Goal: Obtain resource: Download file/media

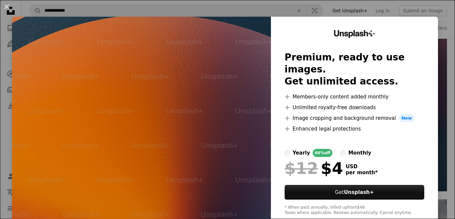
scroll to position [6070, 0]
click at [419, 9] on div "An X shape Unsplash+ Premium, ready to use images. Get unlimited access. A plus…" at bounding box center [227, 109] width 455 height 219
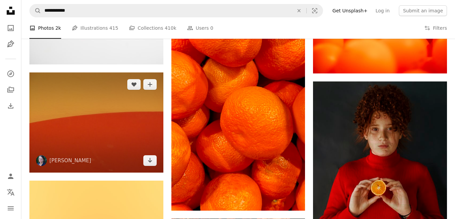
scroll to position [11096, 0]
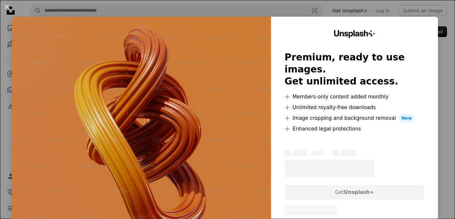
scroll to position [35, 0]
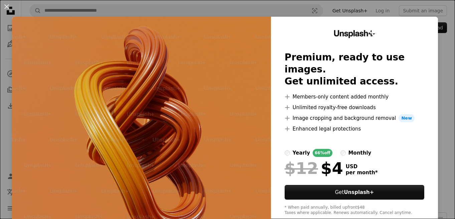
click at [378, 1] on div "An X shape Unsplash+ Premium, ready to use images. Get unlimited access. A plus…" at bounding box center [227, 109] width 455 height 219
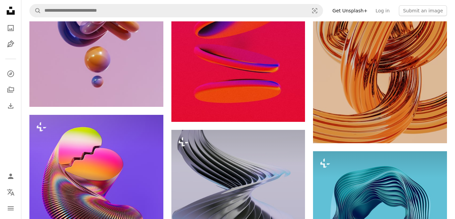
scroll to position [1342, 0]
